Goal: Task Accomplishment & Management: Use online tool/utility

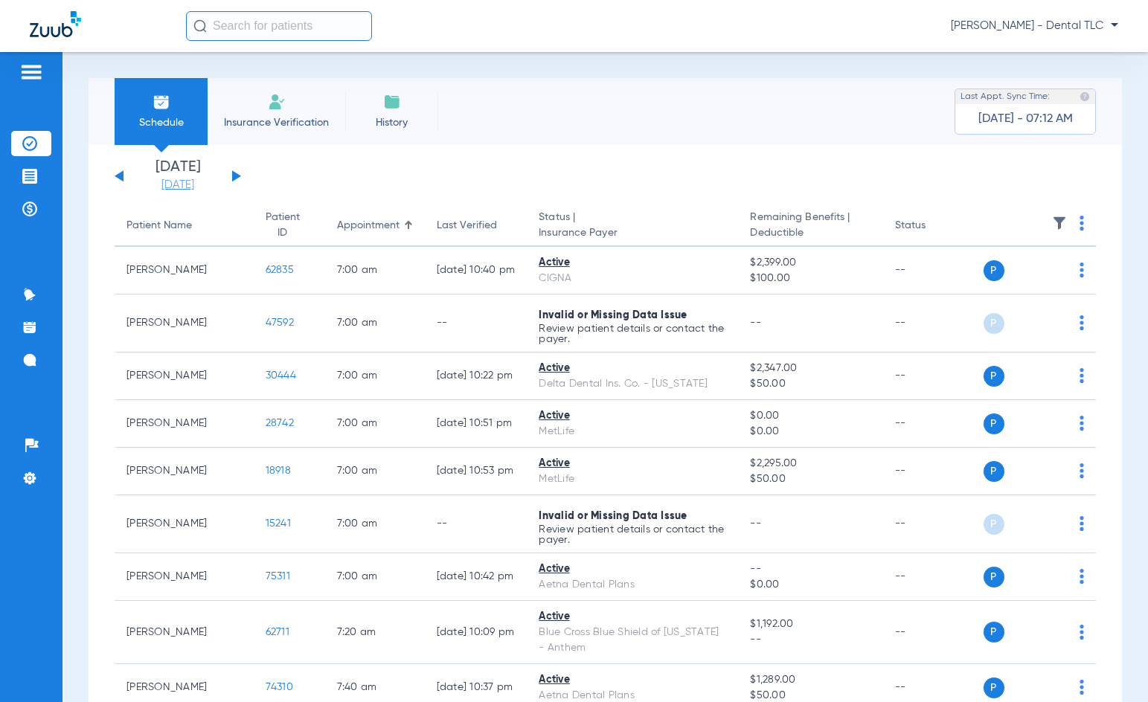
click at [170, 183] on link "[DATE]" at bounding box center [177, 185] width 89 height 15
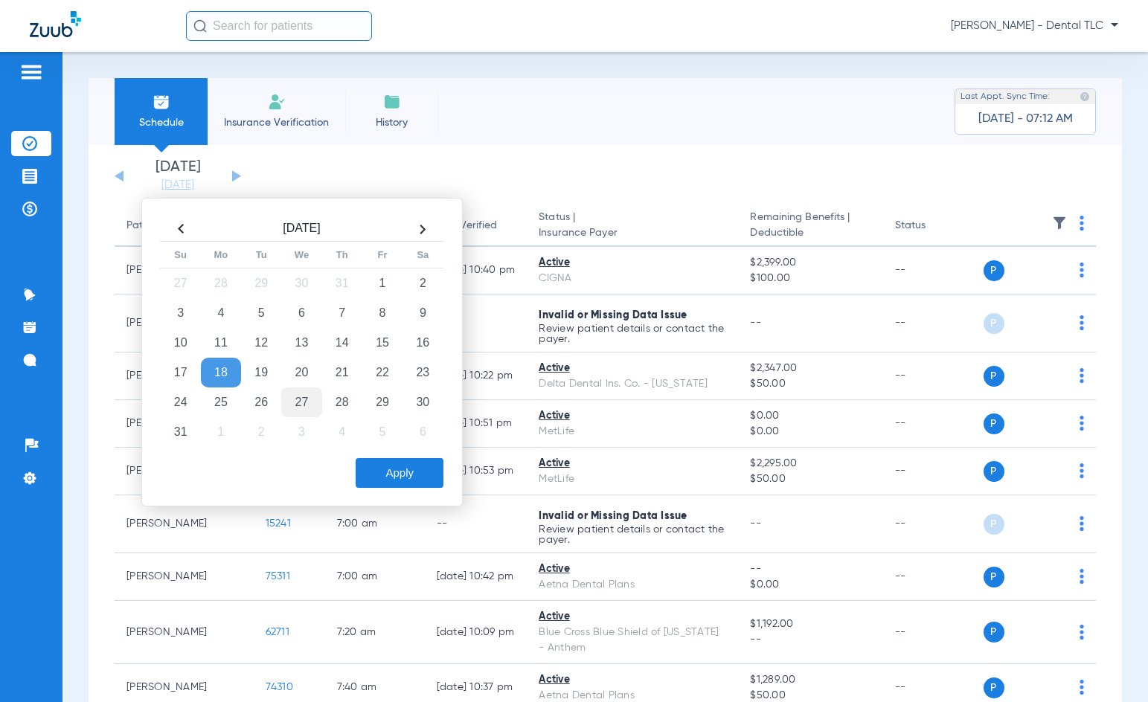
click at [313, 402] on td "27" at bounding box center [301, 403] width 40 height 30
click at [259, 412] on td "26" at bounding box center [261, 403] width 40 height 30
click at [382, 461] on button "Apply" at bounding box center [400, 473] width 88 height 30
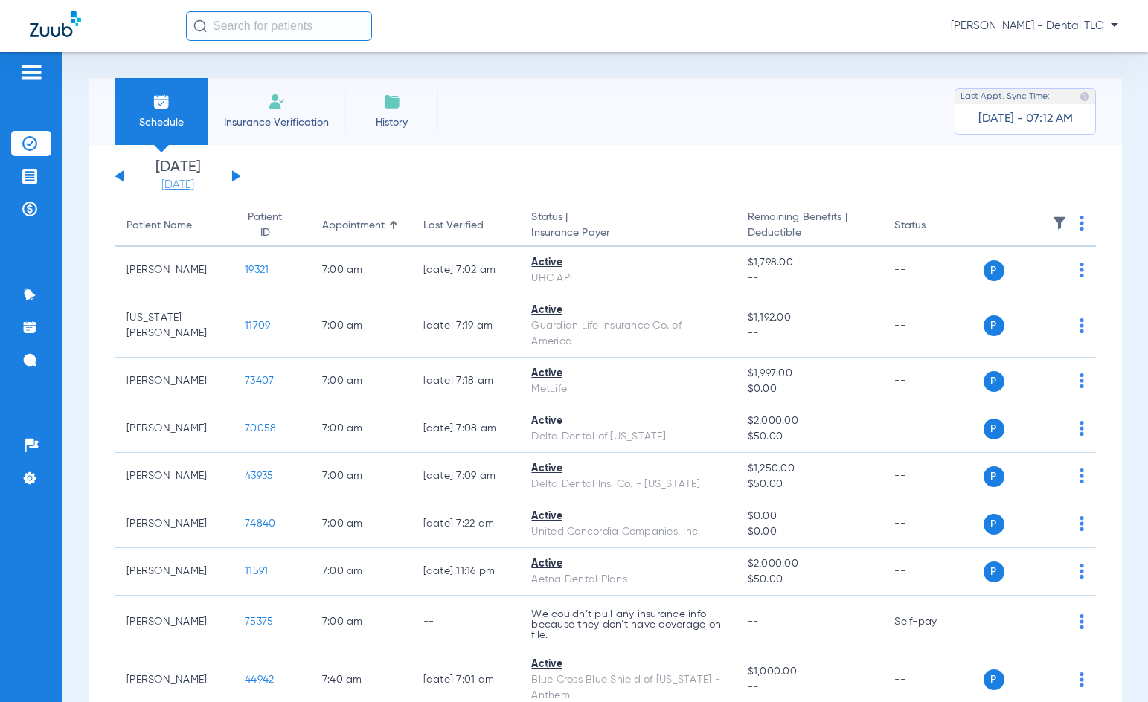
click at [179, 185] on link "[DATE]" at bounding box center [177, 185] width 89 height 15
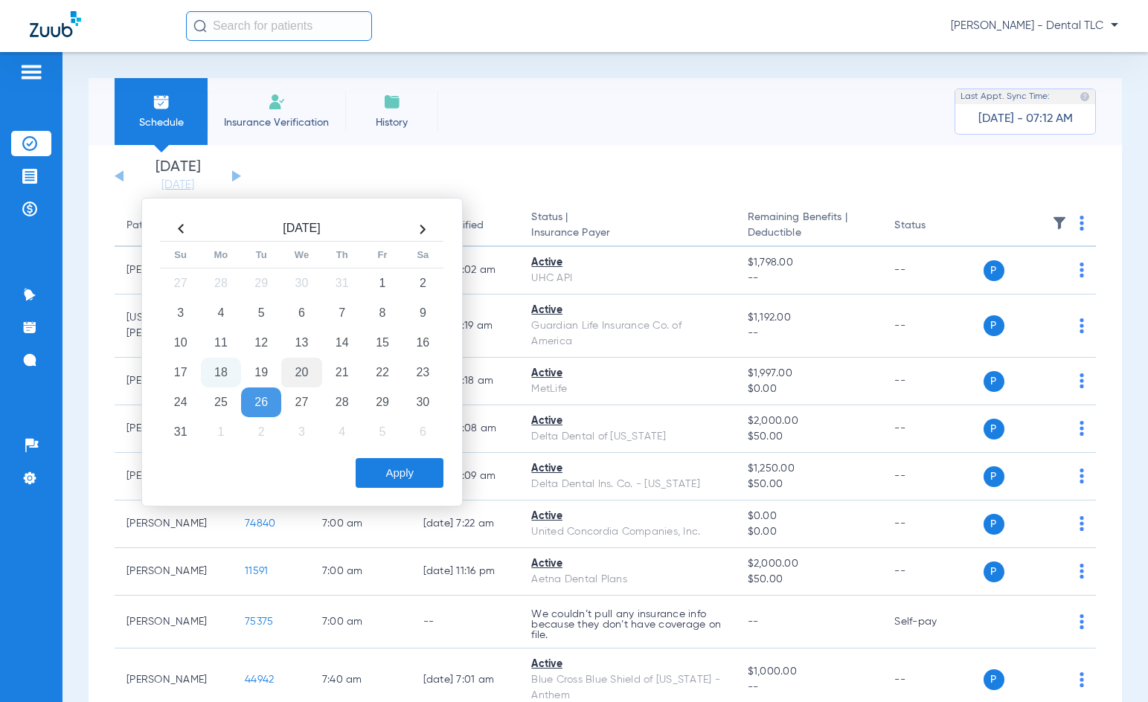
click at [294, 382] on td "20" at bounding box center [301, 373] width 40 height 30
click at [390, 469] on button "Apply" at bounding box center [400, 473] width 88 height 30
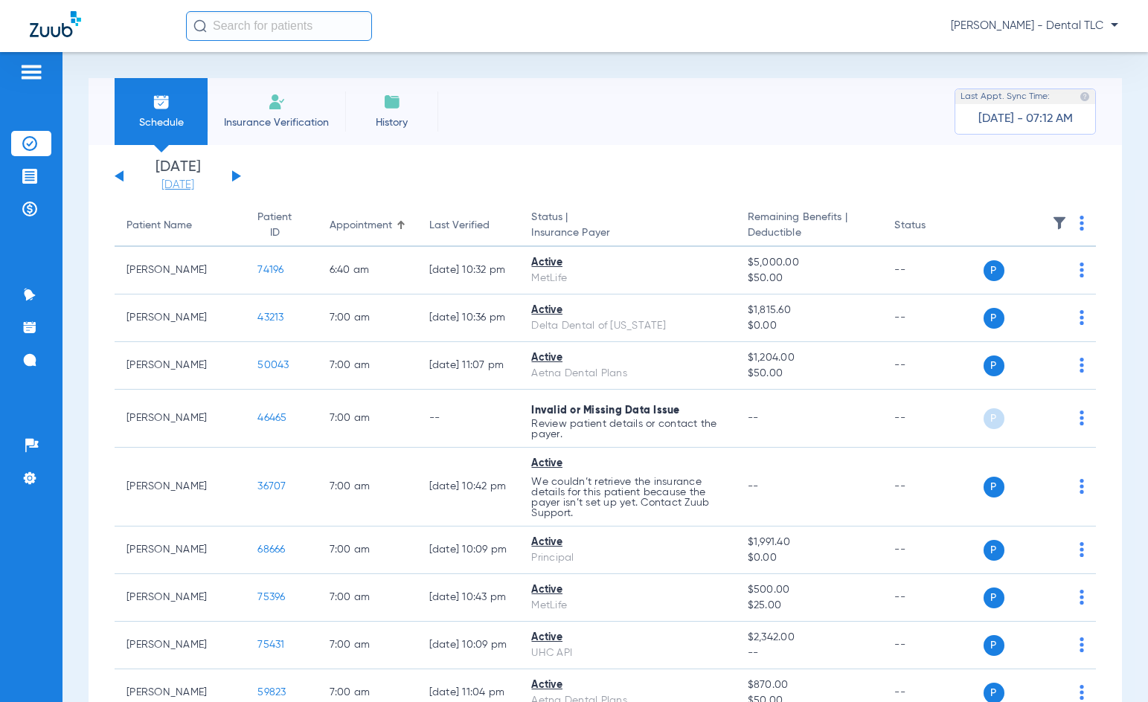
click at [181, 186] on link "[DATE]" at bounding box center [177, 185] width 89 height 15
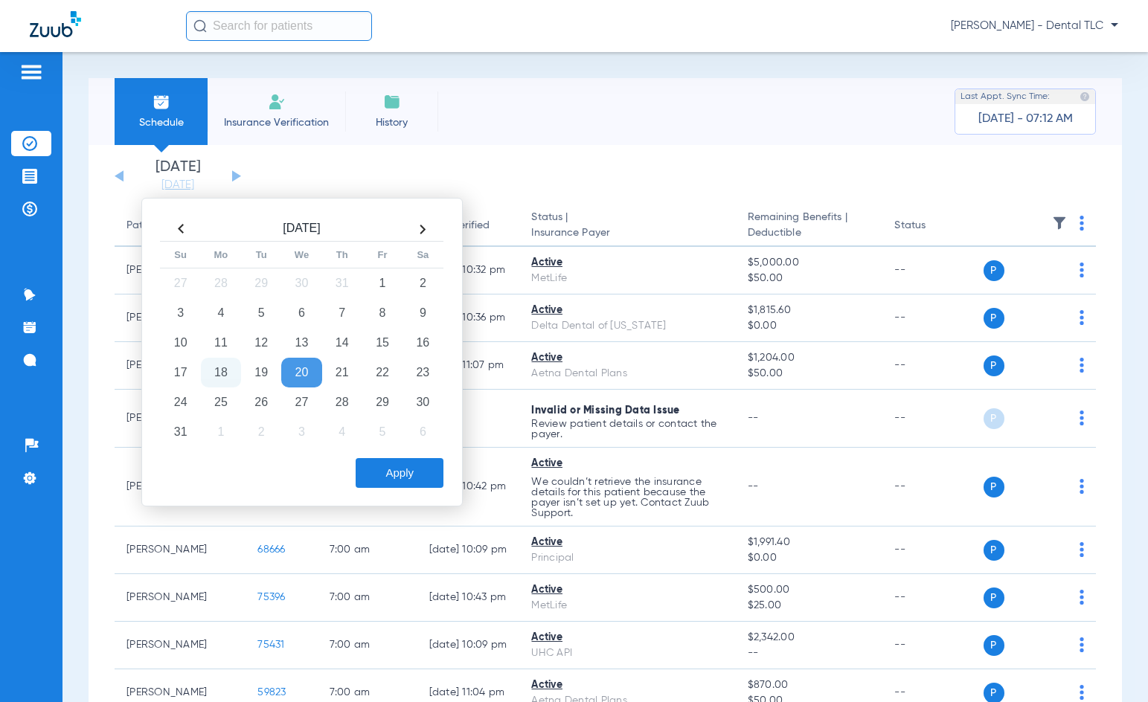
click at [422, 231] on th at bounding box center [422, 229] width 40 height 24
click at [229, 312] on td "8" at bounding box center [221, 313] width 40 height 30
click at [385, 473] on button "Apply" at bounding box center [400, 473] width 88 height 30
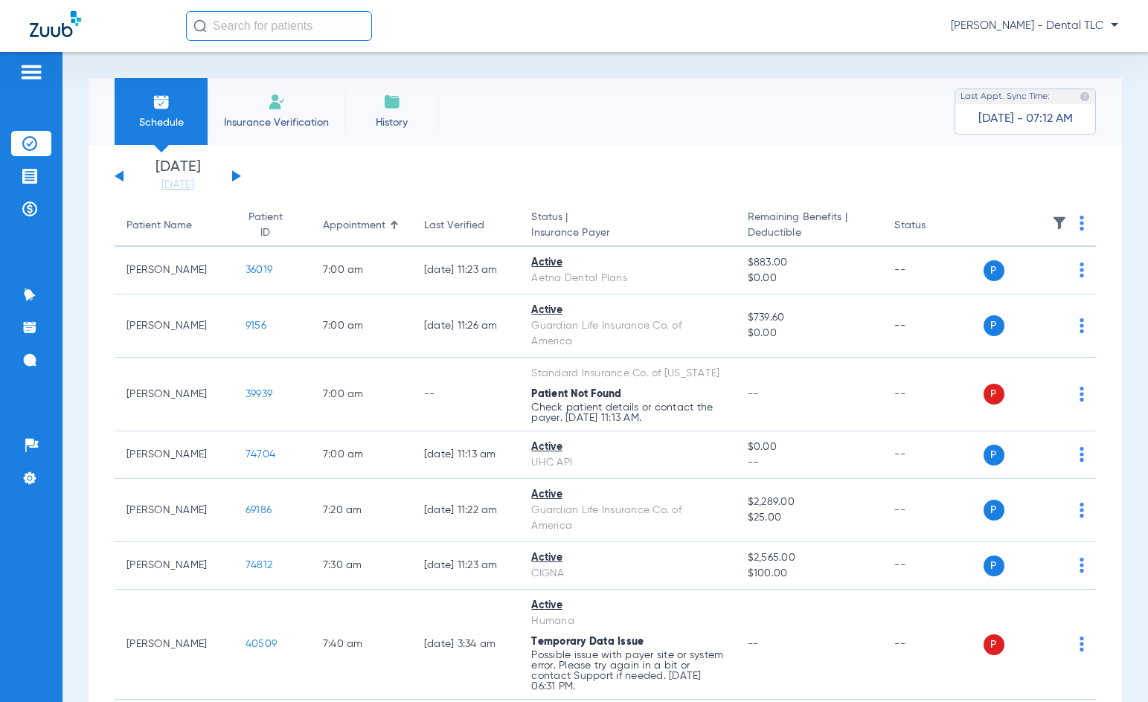
click at [237, 179] on button at bounding box center [236, 175] width 9 height 11
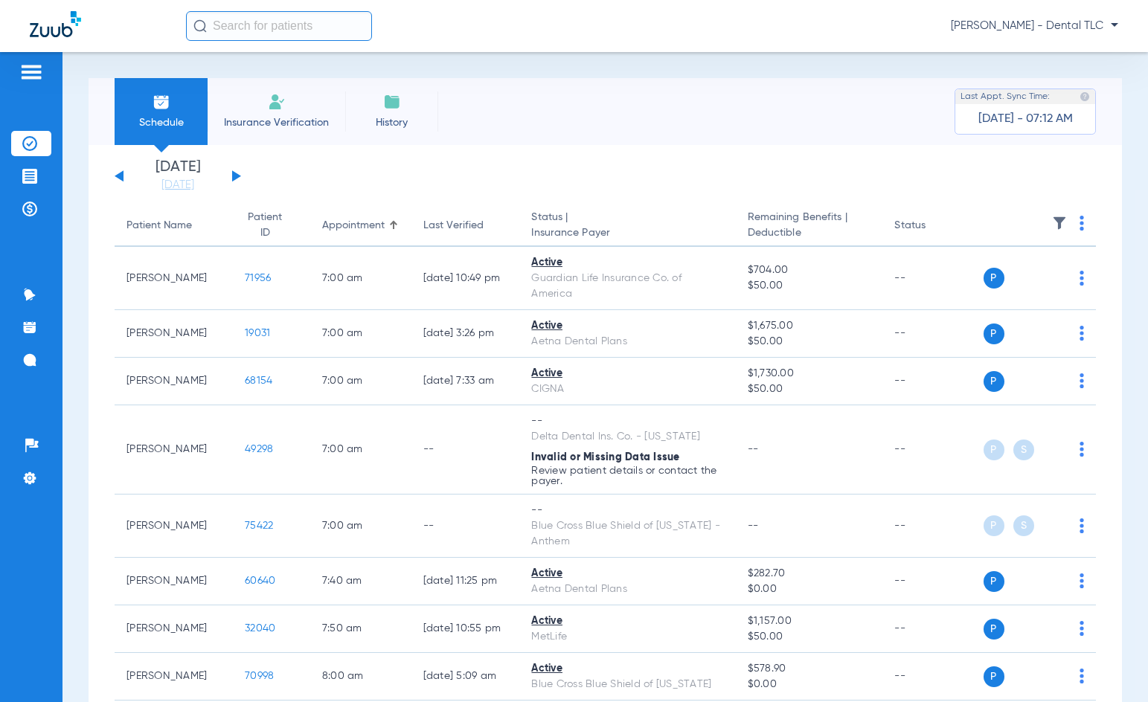
click at [1076, 222] on th at bounding box center [1039, 226] width 113 height 42
click at [1066, 222] on th at bounding box center [1039, 226] width 113 height 42
click at [1070, 222] on th at bounding box center [1039, 226] width 113 height 42
click at [1079, 224] on img at bounding box center [1081, 223] width 4 height 15
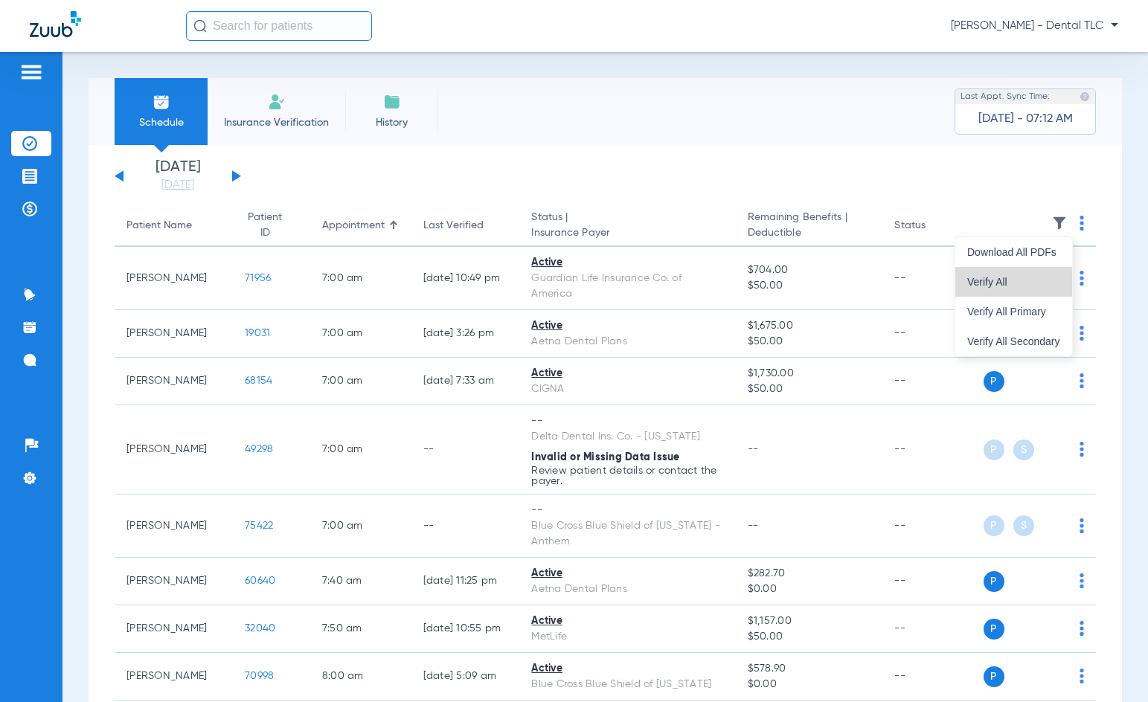
click at [1035, 275] on button "Verify All" at bounding box center [1013, 282] width 117 height 30
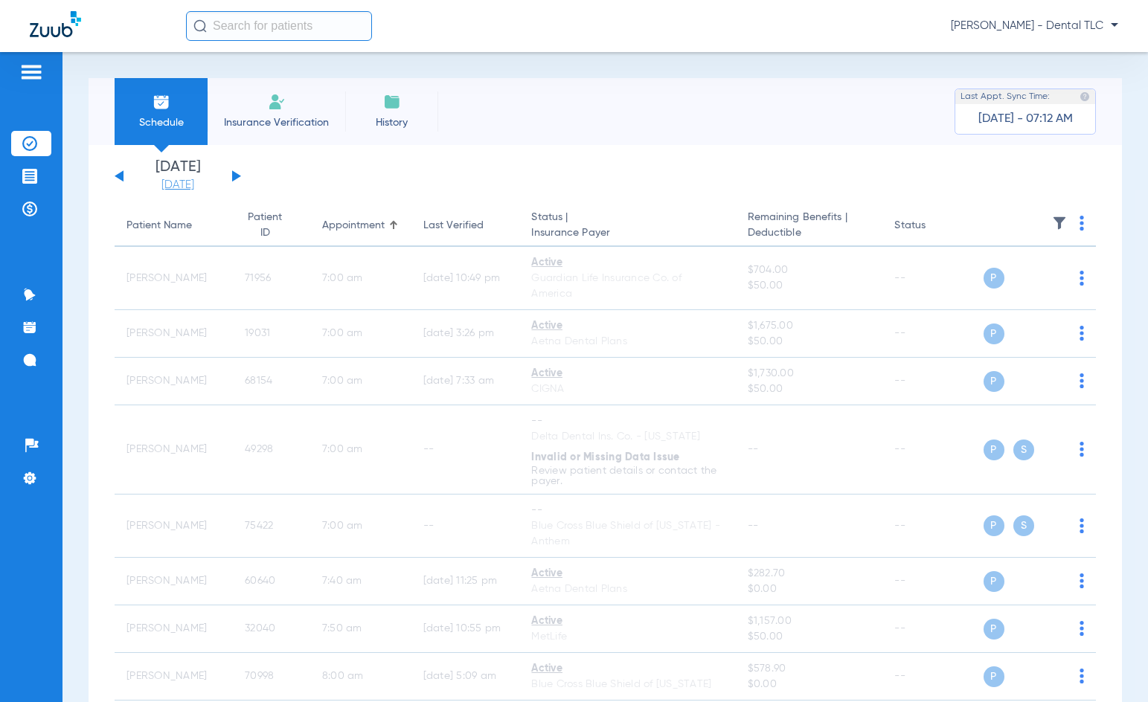
click at [185, 185] on link "[DATE]" at bounding box center [177, 185] width 89 height 15
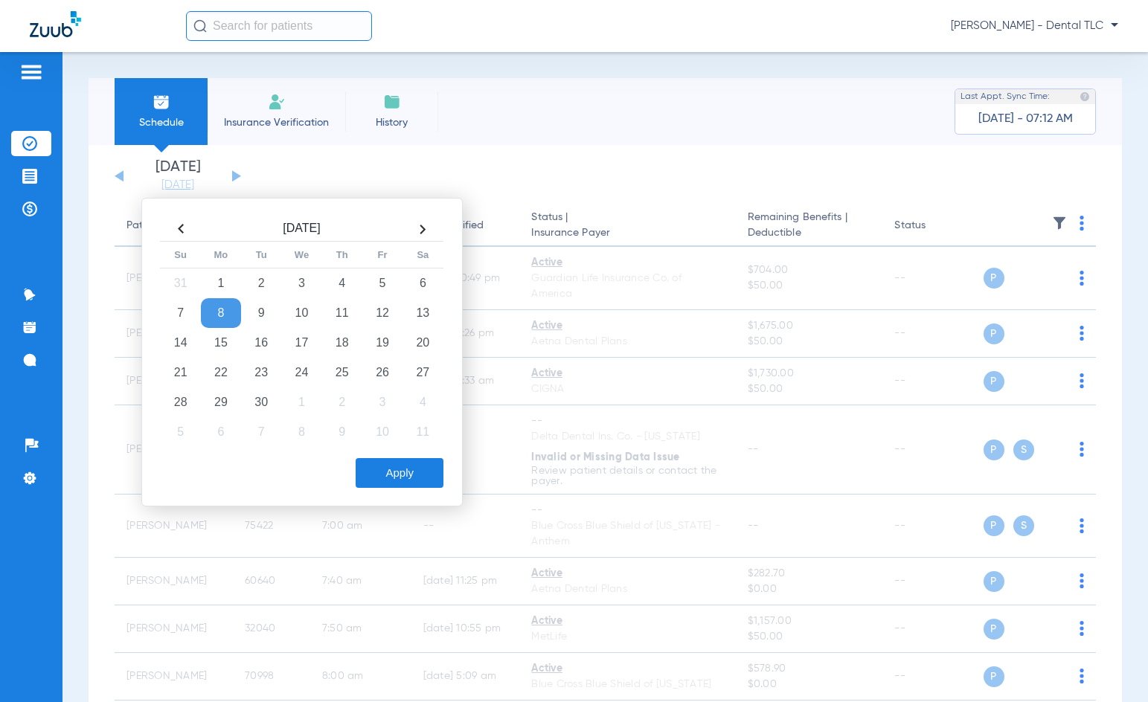
click at [177, 234] on th at bounding box center [181, 229] width 40 height 24
click at [301, 370] on td "20" at bounding box center [301, 373] width 40 height 30
click at [431, 468] on button "Apply" at bounding box center [400, 473] width 88 height 30
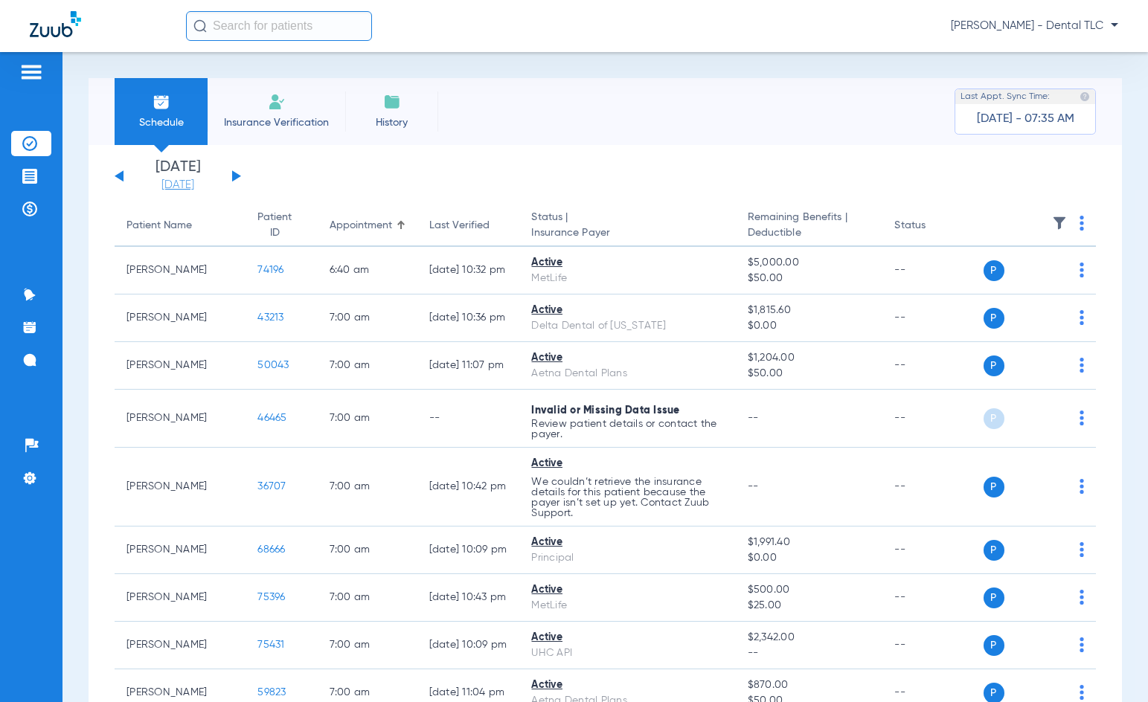
click at [172, 181] on link "[DATE]" at bounding box center [177, 185] width 89 height 15
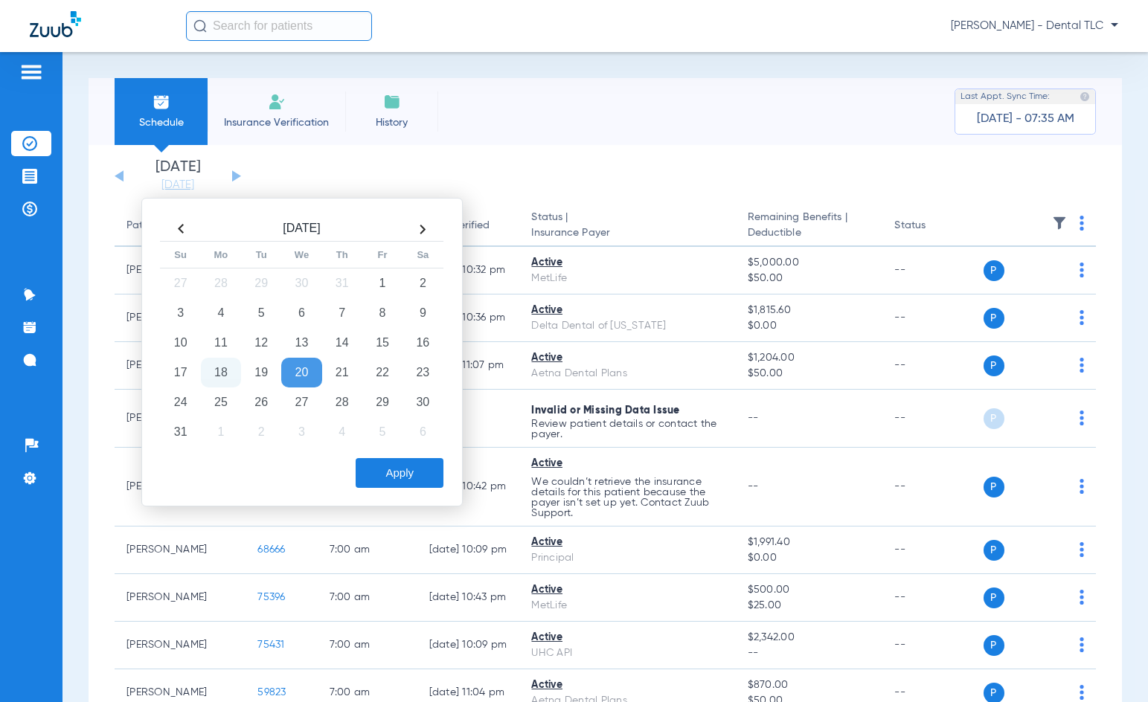
click at [418, 235] on th at bounding box center [422, 229] width 40 height 24
click at [205, 303] on td "8" at bounding box center [221, 313] width 40 height 30
click at [389, 475] on button "Apply" at bounding box center [400, 473] width 88 height 30
